Goal: Information Seeking & Learning: Learn about a topic

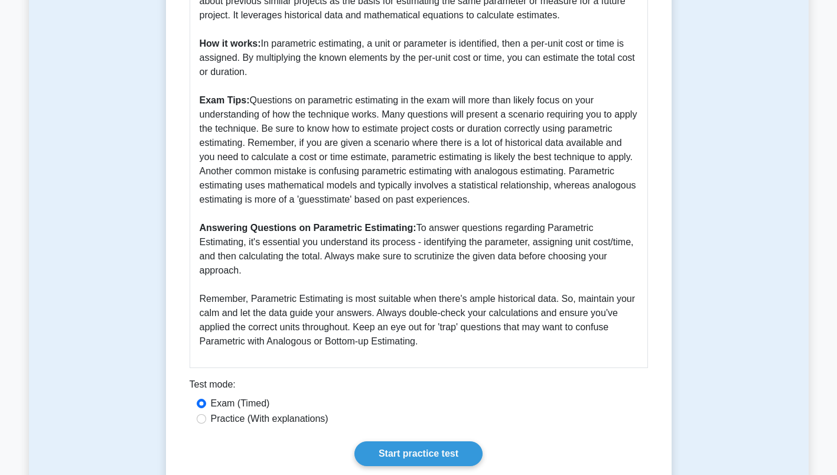
scroll to position [532, 0]
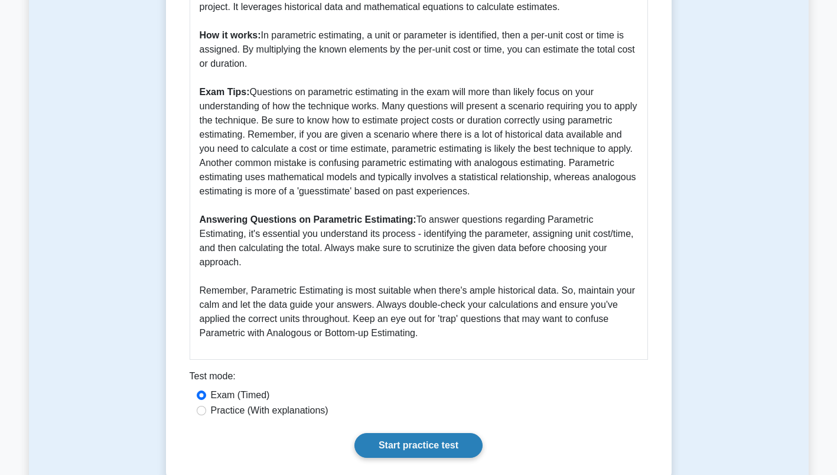
click at [410, 434] on link "Start practice test" at bounding box center [418, 445] width 128 height 25
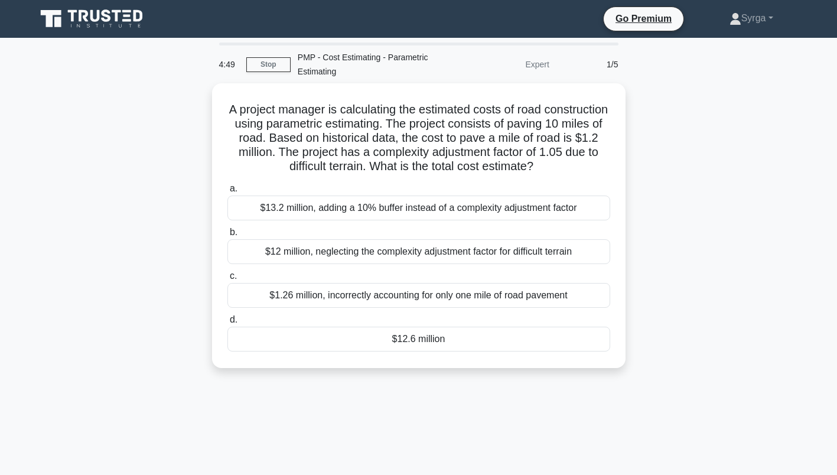
drag, startPoint x: 330, startPoint y: 7, endPoint x: 533, endPoint y: 420, distance: 460.4
click at [533, 420] on div "4:49 Stop PMP - Cost Estimating - Parametric Estimating Expert 1/5 A project ma…" at bounding box center [419, 338] width 780 height 591
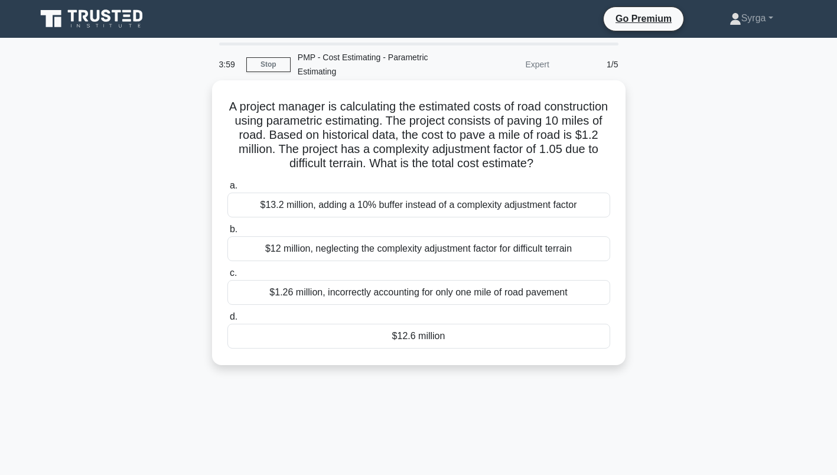
click at [426, 201] on div "$13.2 million, adding a 10% buffer instead of a complexity adjustment factor" at bounding box center [418, 205] width 383 height 25
click at [227, 190] on input "a. $13.2 million, adding a 10% buffer instead of a complexity adjustment factor" at bounding box center [227, 186] width 0 height 8
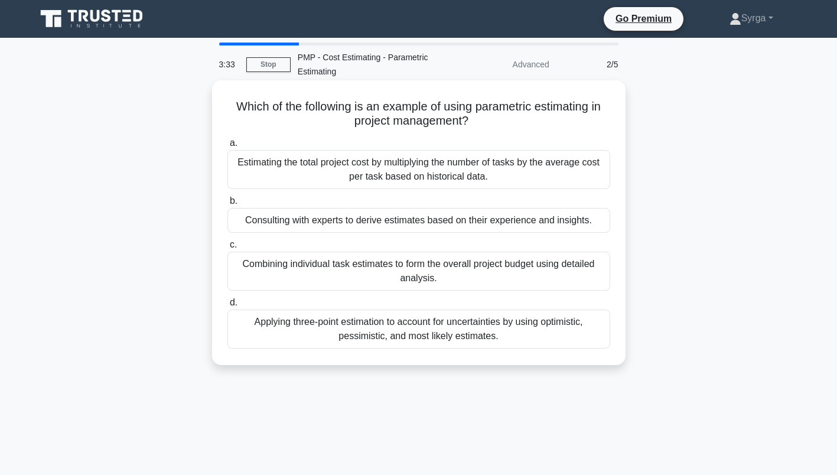
click at [546, 175] on div "Estimating the total project cost by multiplying the number of tasks by the ave…" at bounding box center [418, 169] width 383 height 39
click at [227, 147] on input "a. Estimating the total project cost by multiplying the number of tasks by the …" at bounding box center [227, 143] width 0 height 8
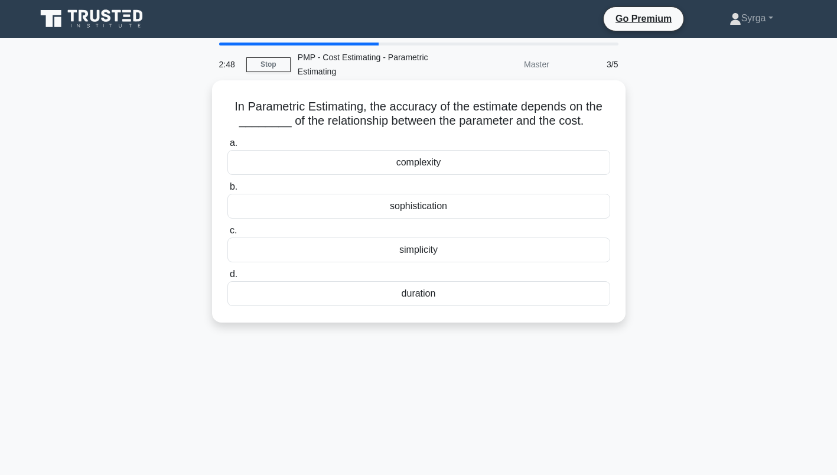
click at [432, 168] on div "complexity" at bounding box center [418, 162] width 383 height 25
click at [227, 147] on input "a. complexity" at bounding box center [227, 143] width 0 height 8
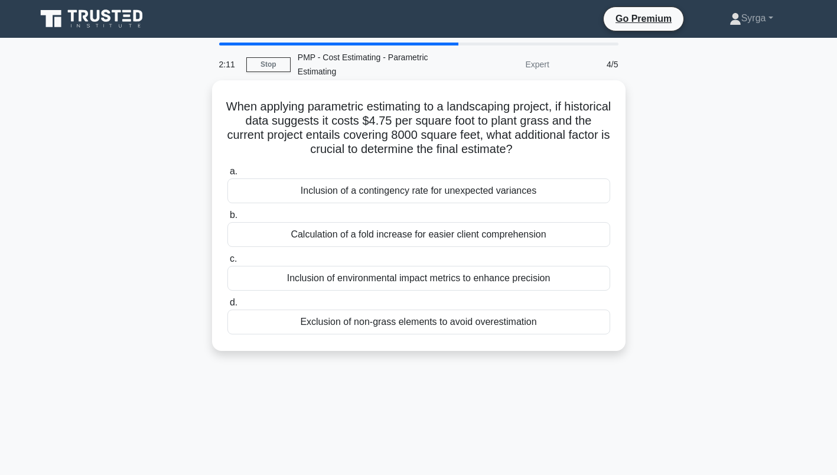
click at [493, 191] on div "Inclusion of a contingency rate for unexpected variances" at bounding box center [418, 190] width 383 height 25
click at [227, 175] on input "a. Inclusion of a contingency rate for unexpected variances" at bounding box center [227, 172] width 0 height 8
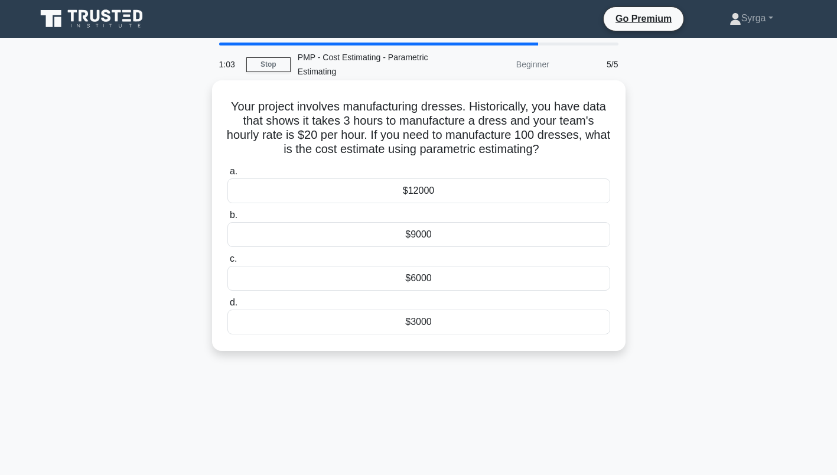
click at [406, 275] on div "$6000" at bounding box center [418, 278] width 383 height 25
click at [227, 263] on input "c. $6000" at bounding box center [227, 259] width 0 height 8
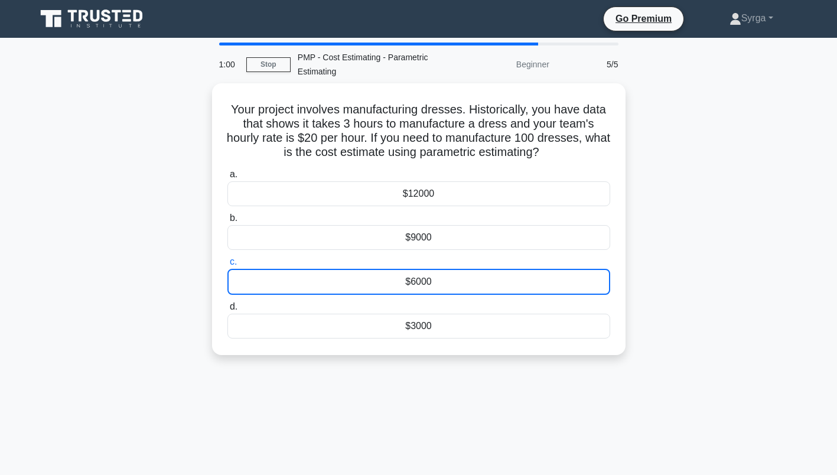
click at [112, 21] on icon at bounding box center [92, 19] width 113 height 22
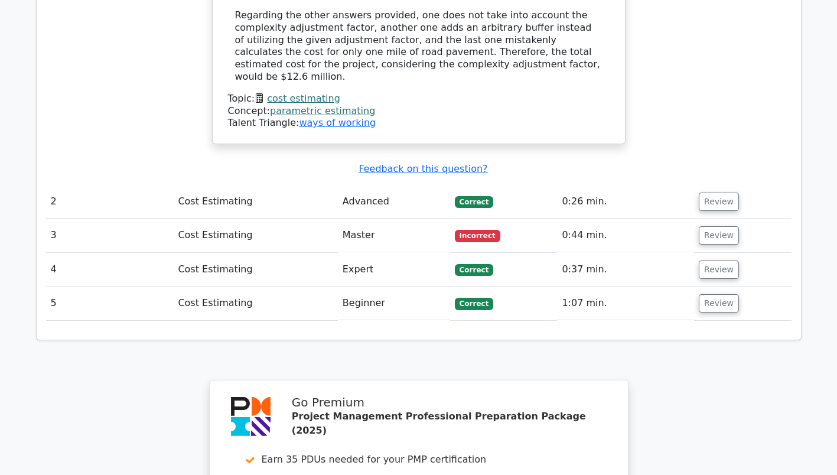
scroll to position [1477, 0]
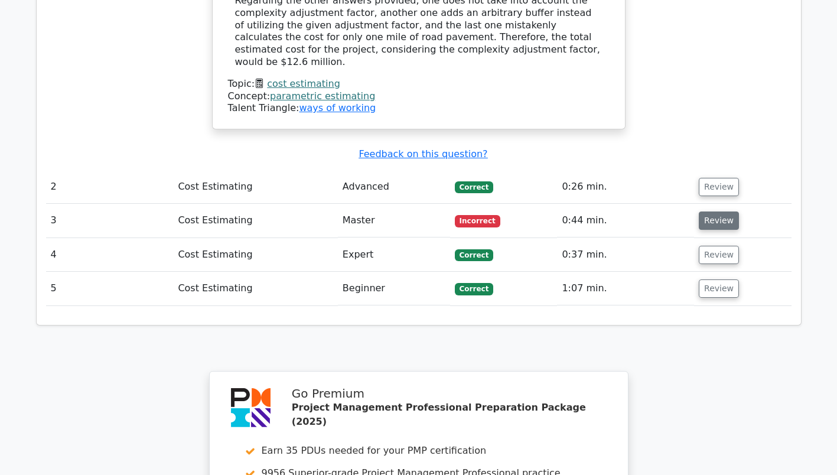
click at [703, 211] on button "Review" at bounding box center [719, 220] width 40 height 18
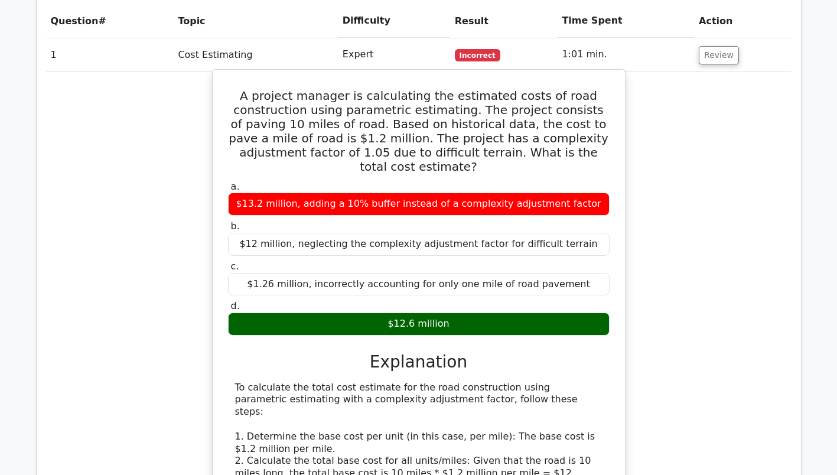
scroll to position [886, 0]
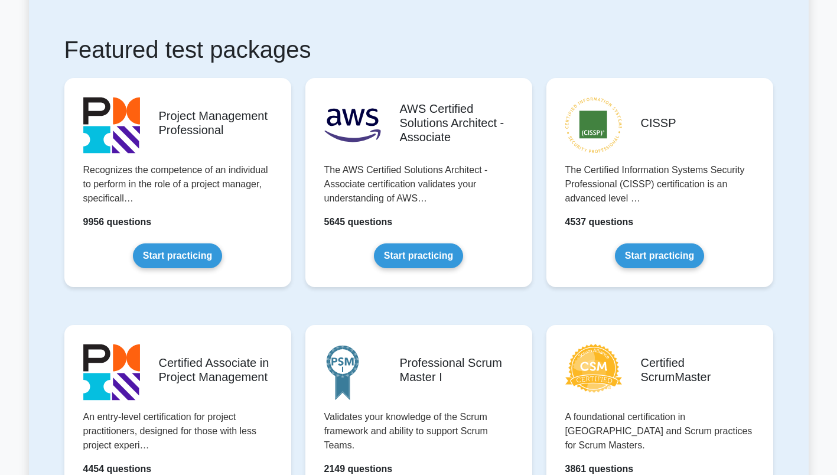
scroll to position [236, 0]
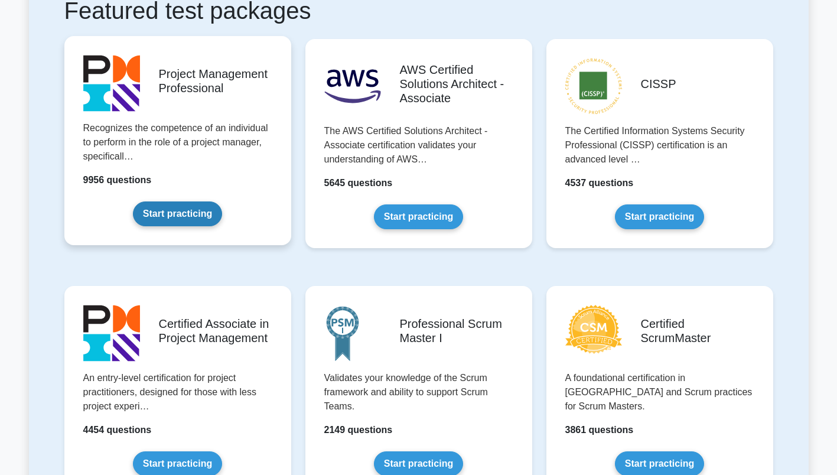
click at [171, 217] on link "Start practicing" at bounding box center [177, 213] width 89 height 25
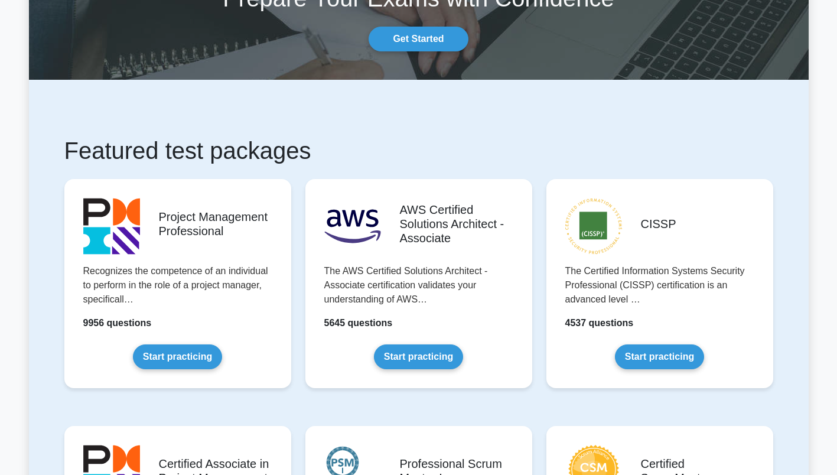
scroll to position [0, 0]
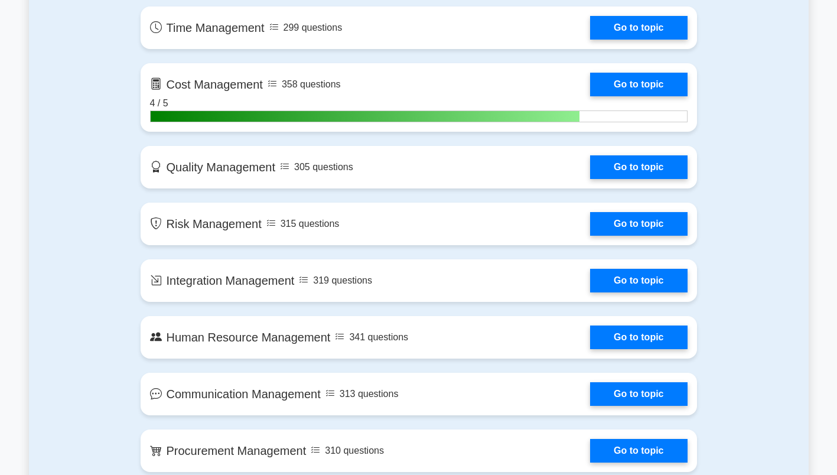
scroll to position [945, 0]
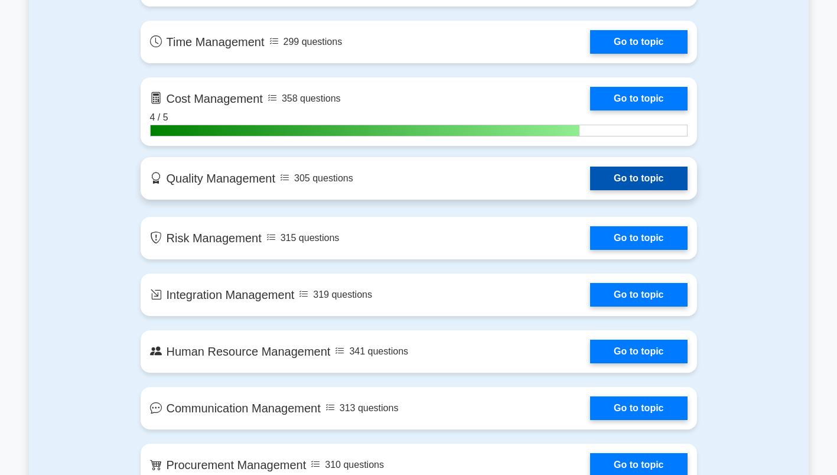
click at [656, 174] on link "Go to topic" at bounding box center [638, 179] width 97 height 24
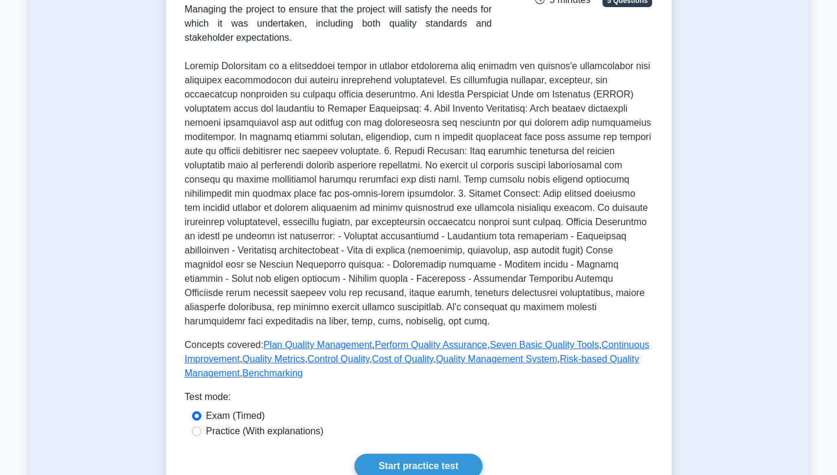
scroll to position [236, 0]
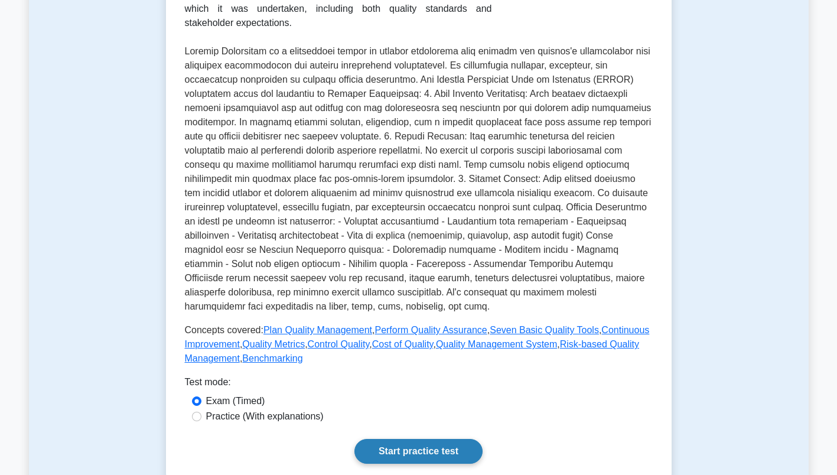
click at [435, 449] on link "Start practice test" at bounding box center [418, 451] width 128 height 25
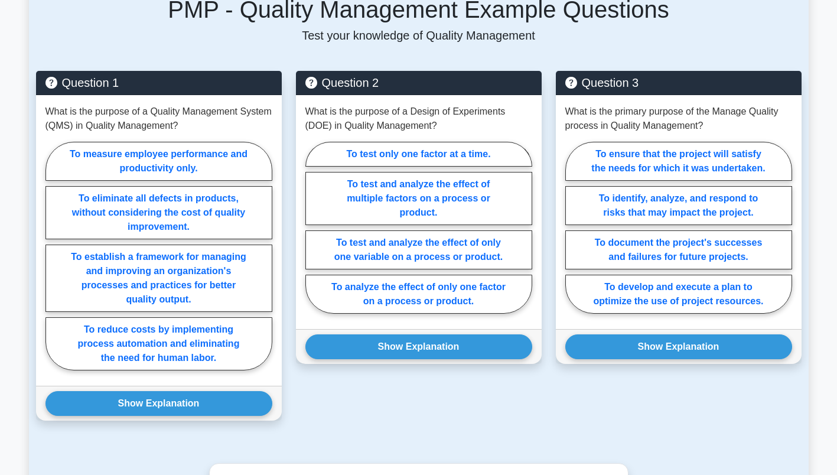
scroll to position [827, 0]
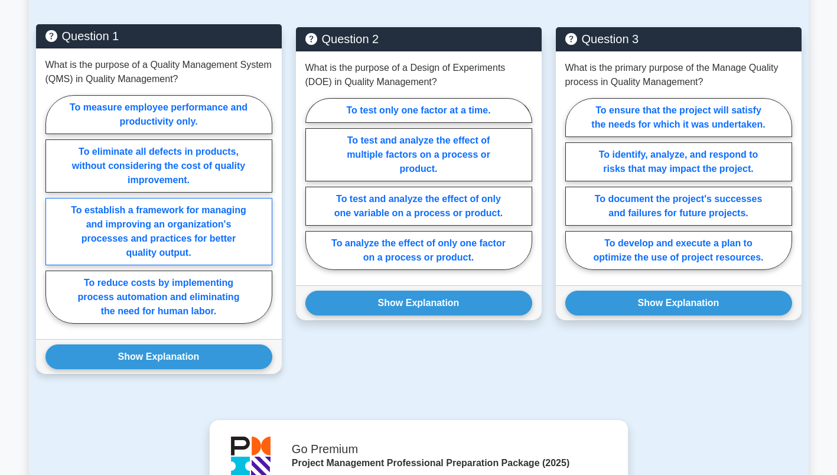
click at [182, 236] on label "To establish a framework for managing and improving an organization's processes…" at bounding box center [158, 231] width 227 height 67
click at [53, 217] on input "To establish a framework for managing and improving an organization's processes…" at bounding box center [49, 213] width 8 height 8
radio input "true"
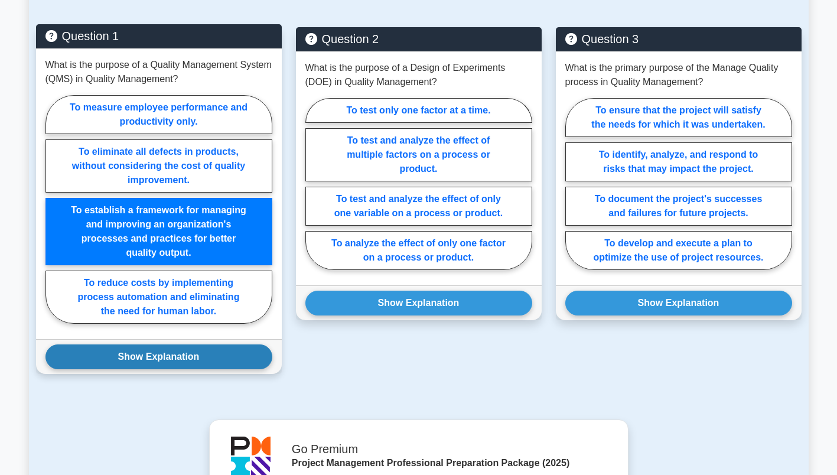
click at [210, 364] on button "Show Explanation" at bounding box center [158, 356] width 227 height 25
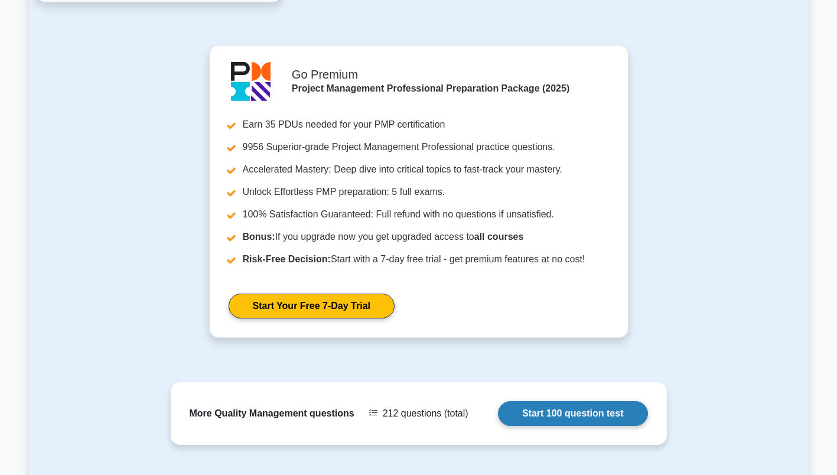
scroll to position [1713, 0]
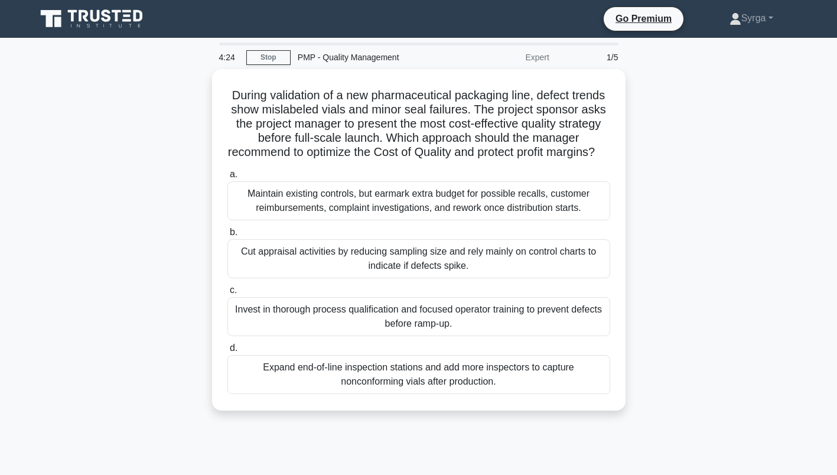
drag, startPoint x: 641, startPoint y: 418, endPoint x: 106, endPoint y: 367, distance: 538.1
click at [106, 367] on div "During validation of a new pharmaceutical packaging line, defect trends show mi…" at bounding box center [419, 247] width 780 height 356
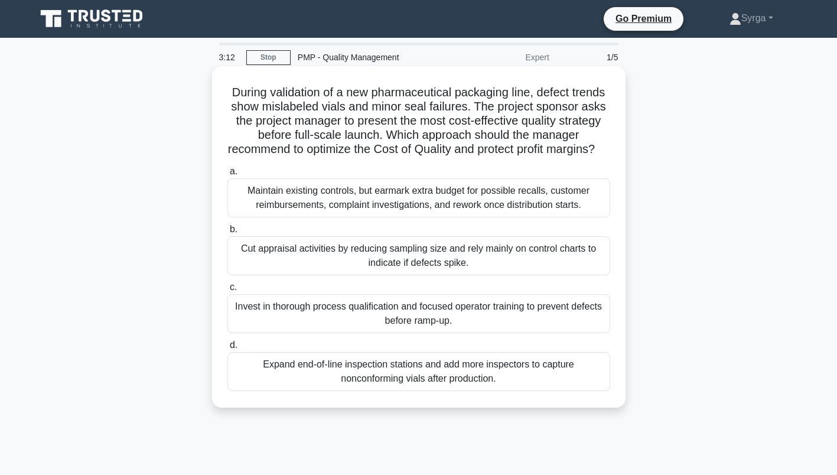
click at [570, 333] on div "Invest in thorough process qualification and focused operator training to preve…" at bounding box center [418, 313] width 383 height 39
click at [227, 291] on input "c. Invest in thorough process qualification and focused operator training to pr…" at bounding box center [227, 287] width 0 height 8
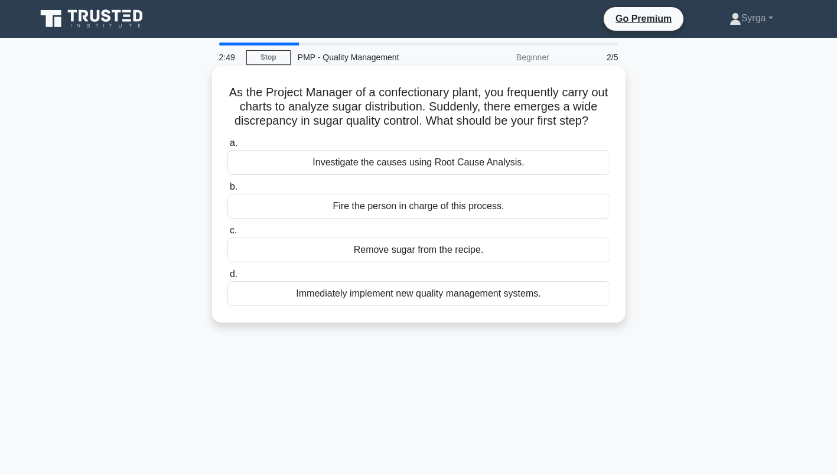
click at [468, 175] on div "Investigate the causes using Root Cause Analysis." at bounding box center [418, 162] width 383 height 25
click at [227, 147] on input "a. Investigate the causes using Root Cause Analysis." at bounding box center [227, 143] width 0 height 8
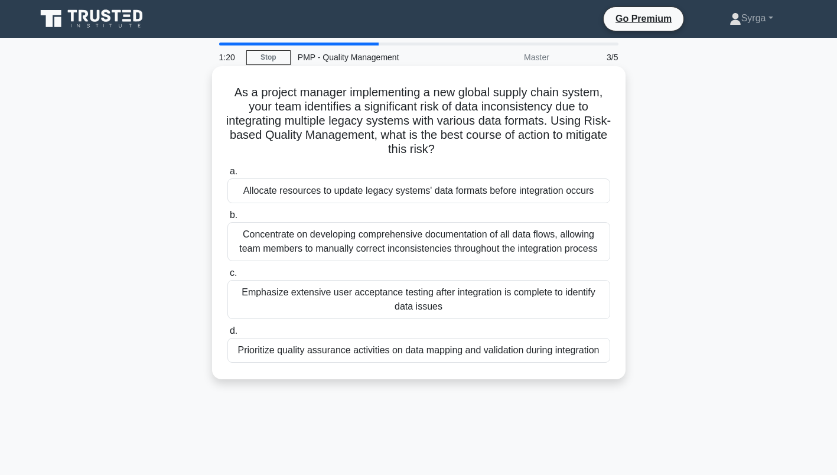
click at [425, 353] on div "Prioritize quality assurance activities on data mapping and validation during i…" at bounding box center [418, 350] width 383 height 25
click at [227, 335] on input "d. Prioritize quality assurance activities on data mapping and validation durin…" at bounding box center [227, 331] width 0 height 8
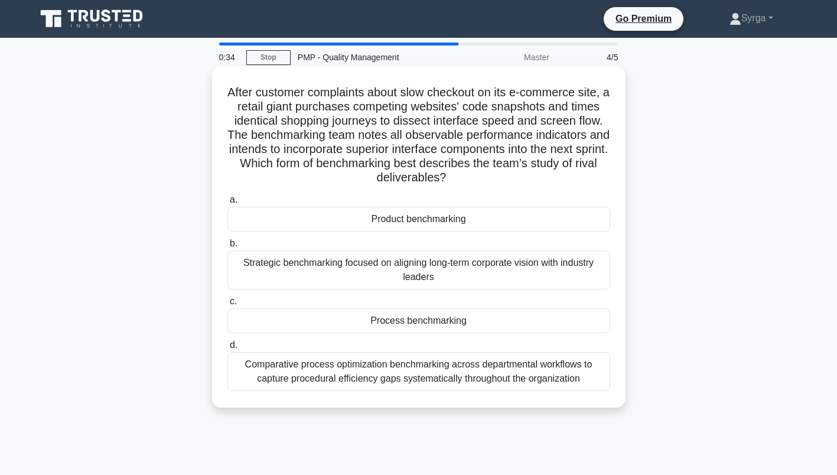
click at [430, 324] on div "Process benchmarking" at bounding box center [418, 320] width 383 height 25
click at [227, 305] on input "c. Process benchmarking" at bounding box center [227, 302] width 0 height 8
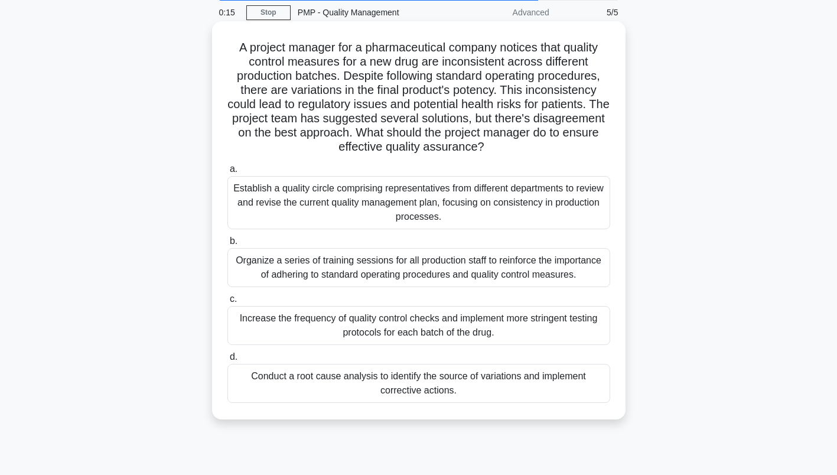
scroll to position [59, 0]
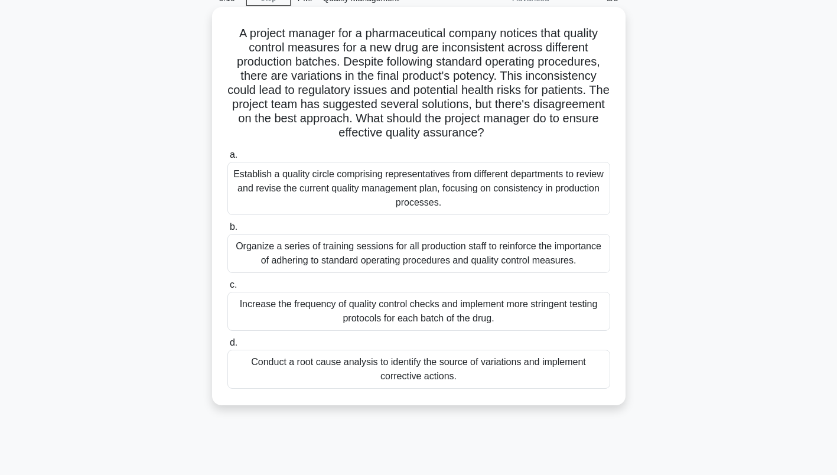
click at [478, 252] on div "Organize a series of training sessions for all production staff to reinforce th…" at bounding box center [418, 253] width 383 height 39
click at [227, 231] on input "b. Organize a series of training sessions for all production staff to reinforce…" at bounding box center [227, 227] width 0 height 8
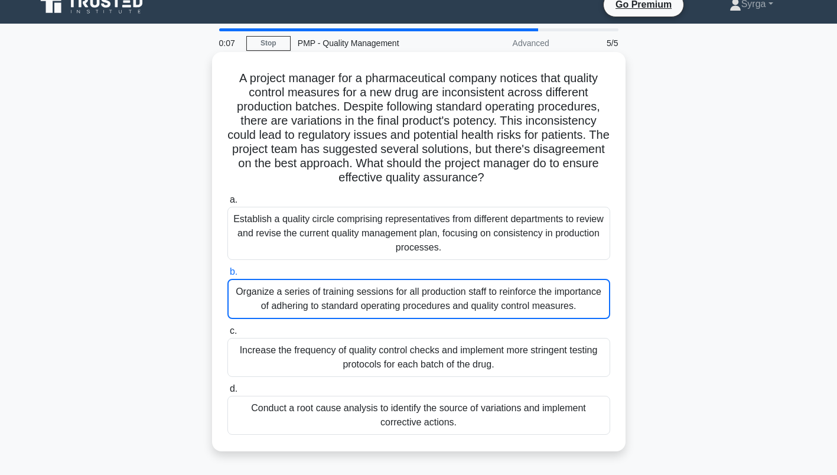
scroll to position [0, 0]
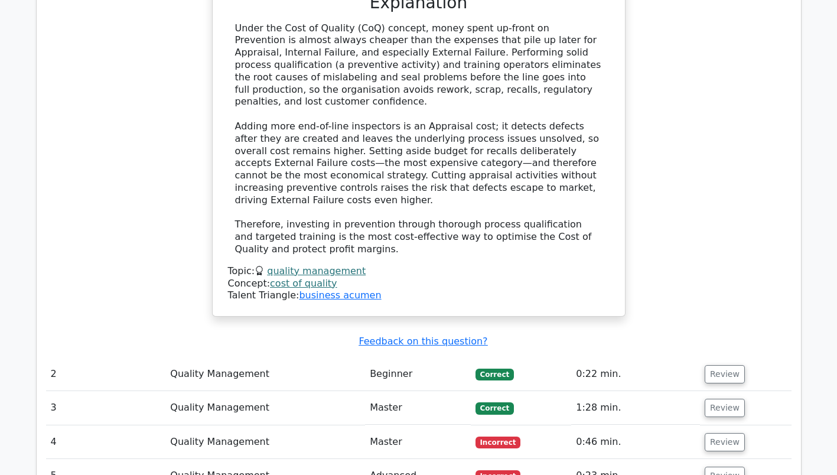
scroll to position [1417, 0]
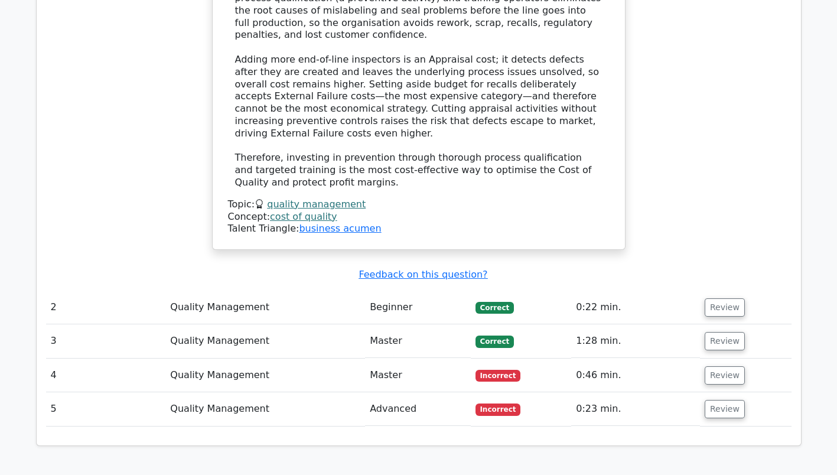
click at [492, 370] on span "Incorrect" at bounding box center [497, 376] width 45 height 12
click at [712, 366] on button "Review" at bounding box center [725, 375] width 40 height 18
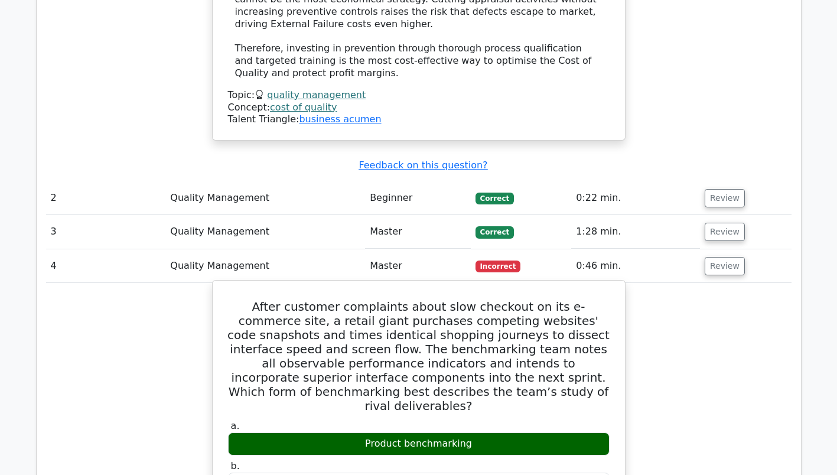
scroll to position [1456, 0]
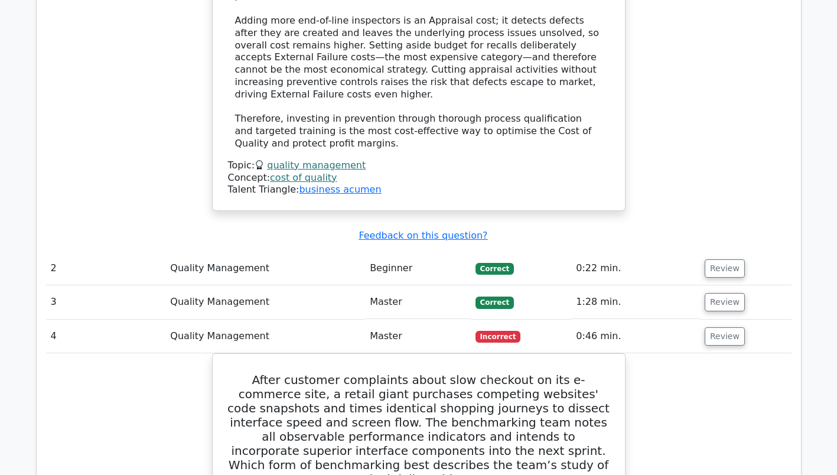
click at [491, 331] on span "Incorrect" at bounding box center [497, 337] width 45 height 12
click at [725, 327] on button "Review" at bounding box center [725, 336] width 40 height 18
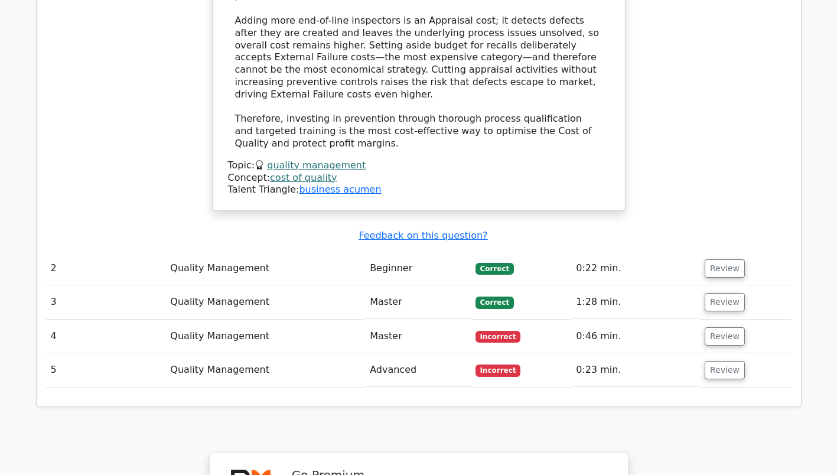
click at [493, 364] on span "Incorrect" at bounding box center [497, 370] width 45 height 12
click at [705, 361] on button "Review" at bounding box center [725, 370] width 40 height 18
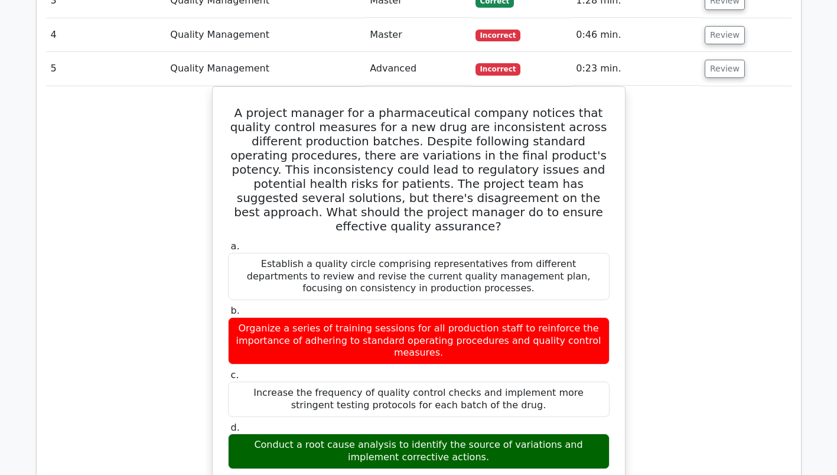
scroll to position [1811, 0]
